Goal: Information Seeking & Learning: Learn about a topic

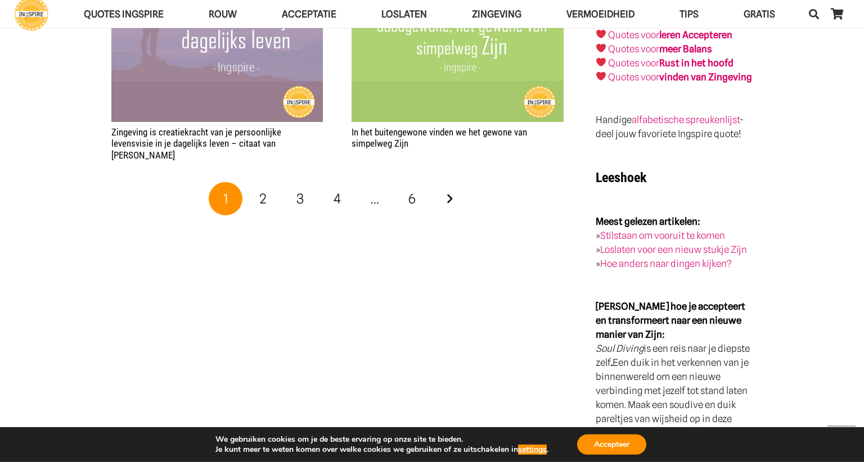
scroll to position [1662, 0]
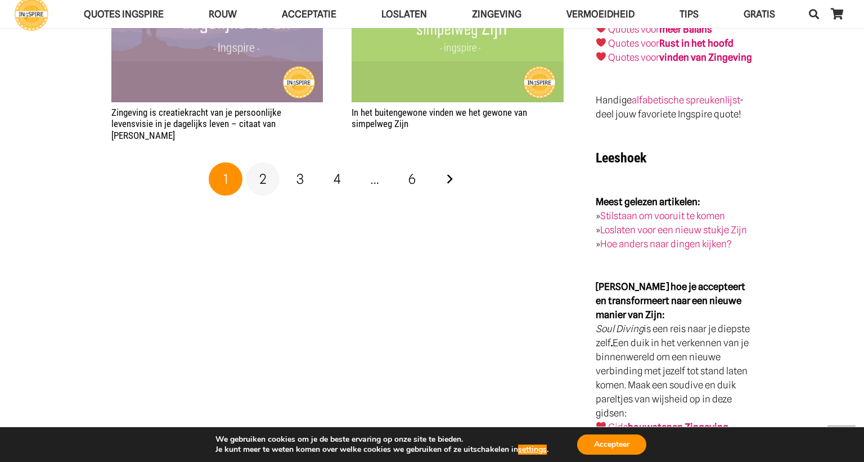
click at [267, 171] on link "2" at bounding box center [263, 179] width 34 height 34
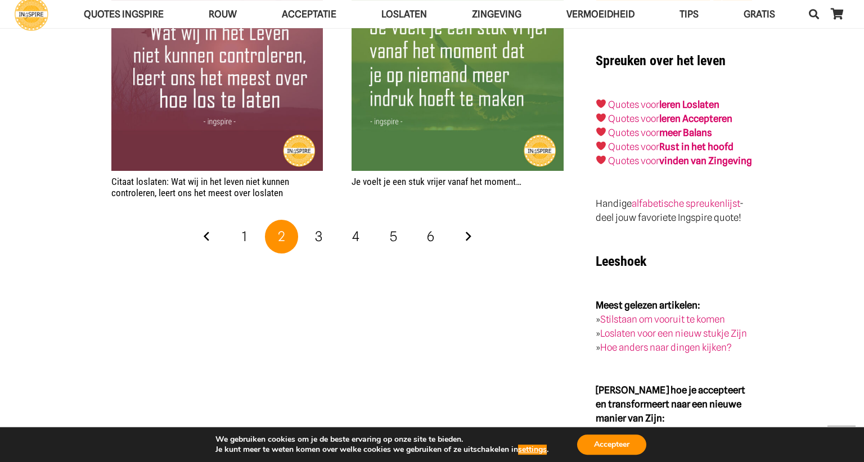
scroll to position [1603, 0]
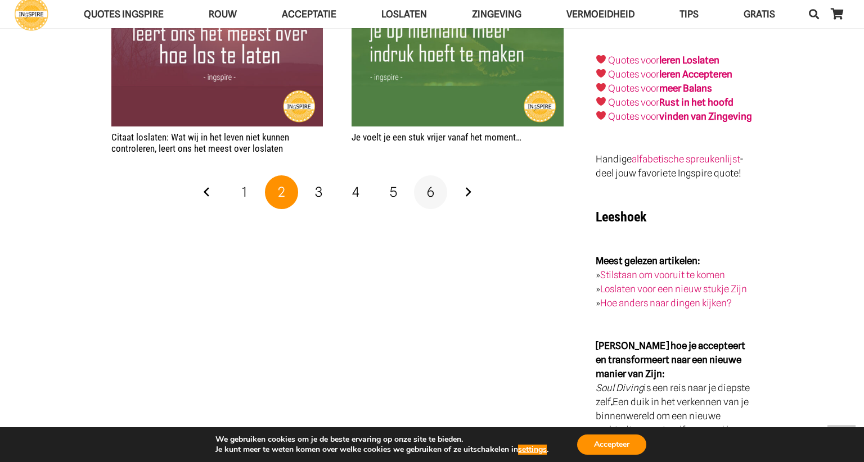
click at [433, 197] on span "6" at bounding box center [430, 192] width 7 height 16
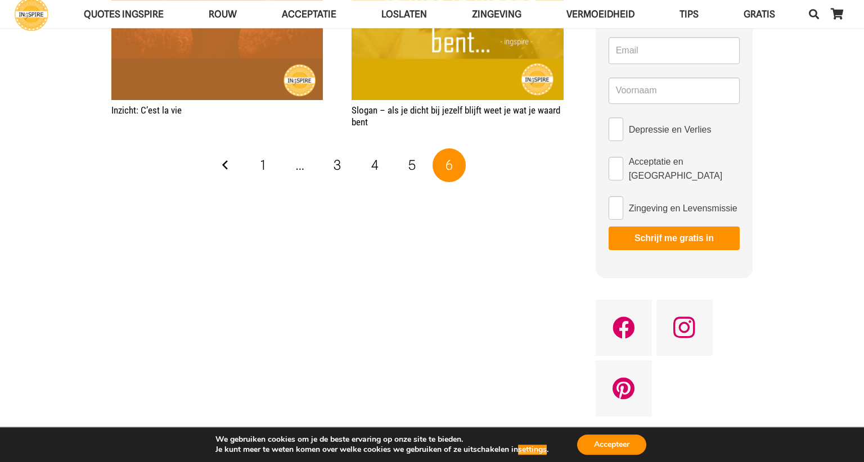
scroll to position [297, 0]
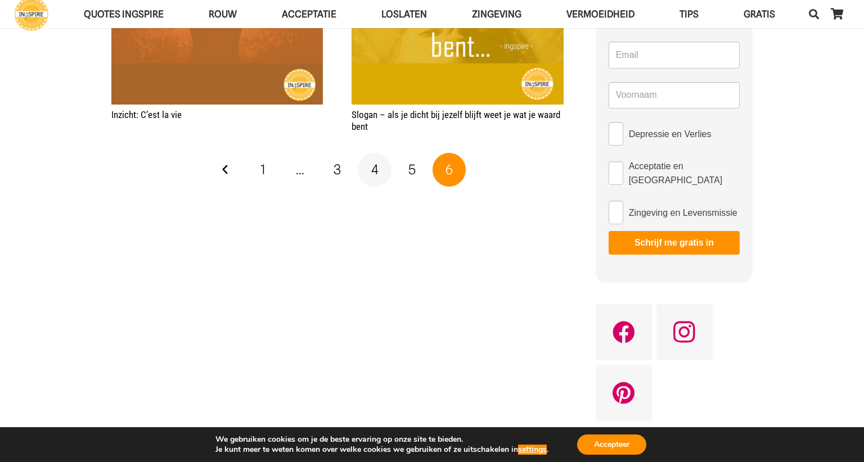
click at [377, 170] on span "4" at bounding box center [374, 169] width 7 height 16
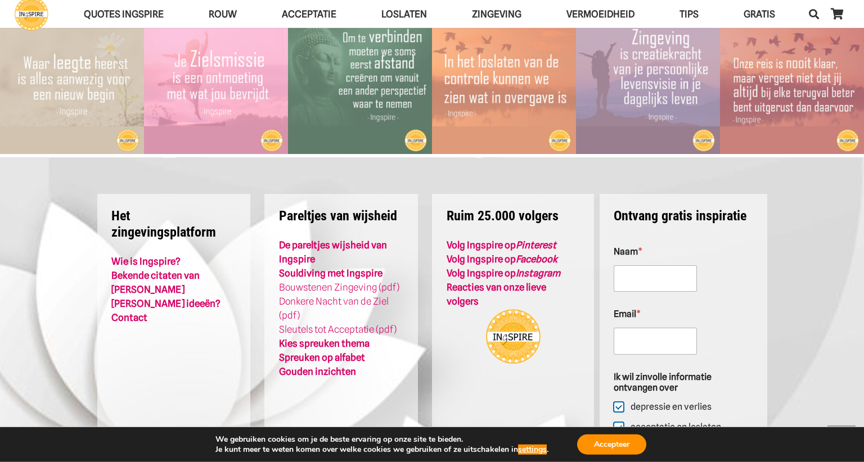
scroll to position [2315, 0]
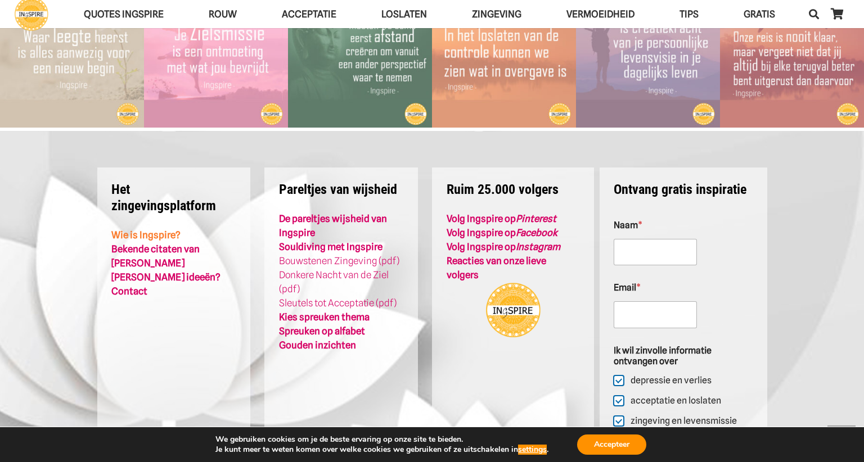
click at [154, 231] on link "Wie is Ingspire?" at bounding box center [145, 234] width 69 height 11
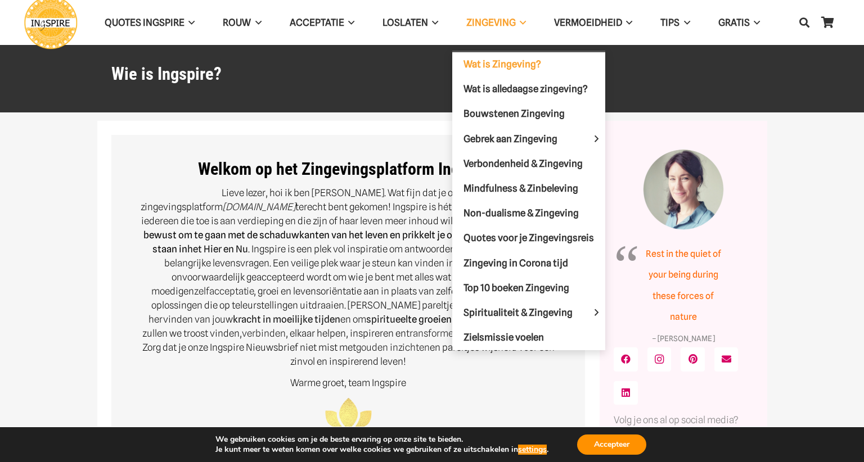
click at [505, 64] on span "Wat is Zingeving?" at bounding box center [502, 63] width 78 height 11
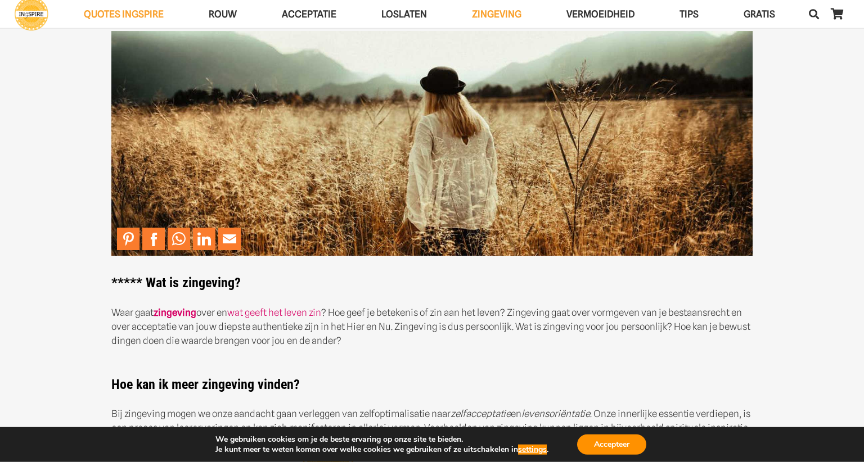
scroll to position [59, 0]
